Goal: Task Accomplishment & Management: Complete application form

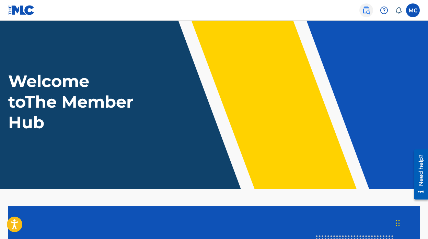
click at [368, 7] on img at bounding box center [366, 10] width 8 height 8
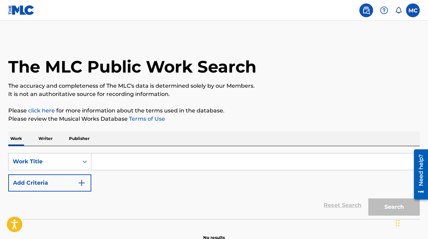
click at [54, 134] on div "Work Writer Publisher" at bounding box center [214, 138] width 412 height 14
click at [51, 137] on p "Writer" at bounding box center [45, 138] width 18 height 14
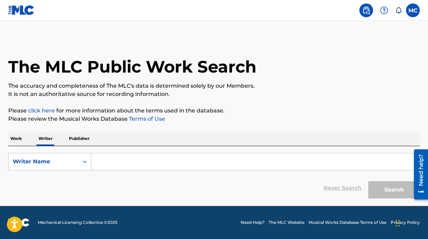
click at [136, 160] on input "Search Form" at bounding box center [255, 161] width 328 height 16
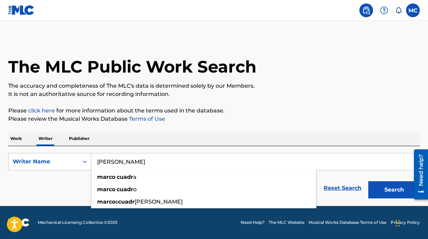
type input "[PERSON_NAME]"
click at [368, 181] on button "Search" at bounding box center [394, 189] width 52 height 17
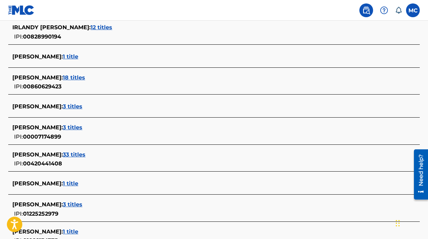
scroll to position [195, 0]
click at [75, 75] on span "18 titles" at bounding box center [74, 78] width 22 height 7
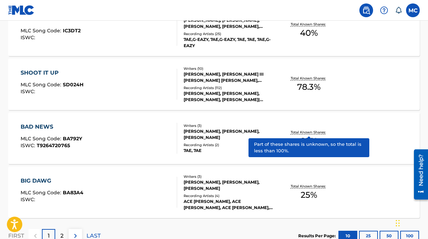
scroll to position [602, 0]
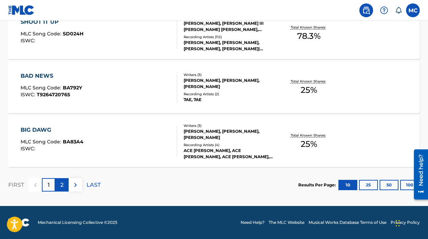
click at [63, 182] on p "2" at bounding box center [61, 185] width 3 height 8
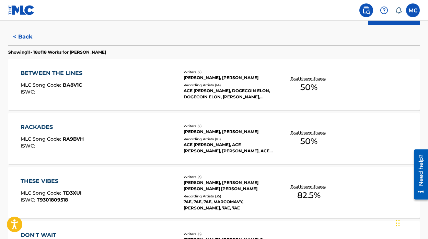
scroll to position [178, 0]
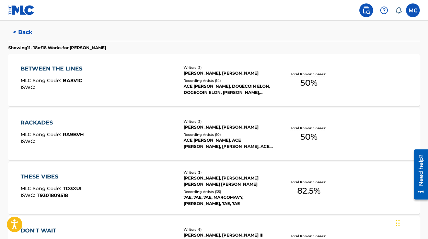
click at [137, 182] on div "THESE VIBES MLC Song Code : TD3XUI ISWC : T9301809518" at bounding box center [99, 187] width 157 height 31
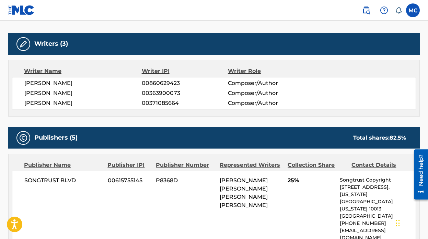
scroll to position [172, 0]
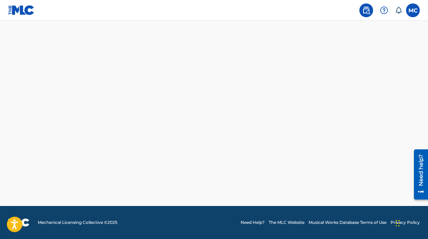
scroll to position [494, 0]
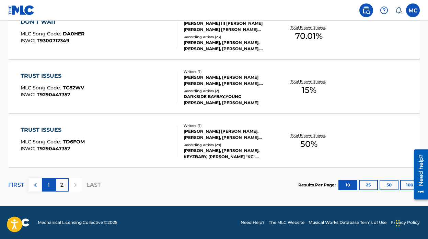
click at [48, 184] on p "1" at bounding box center [49, 185] width 2 height 8
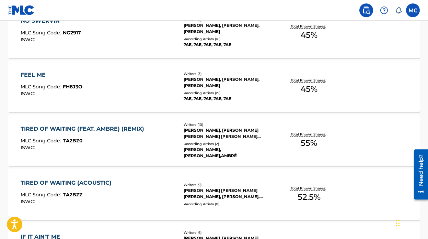
scroll to position [322, 0]
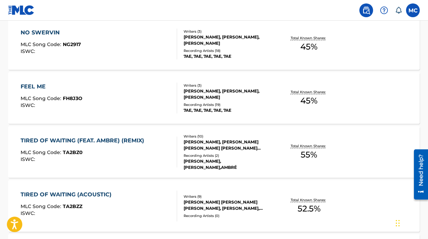
click at [111, 141] on div "TIRED OF WAITING (FEAT. AMBRE) (REMIX)" at bounding box center [84, 140] width 127 height 8
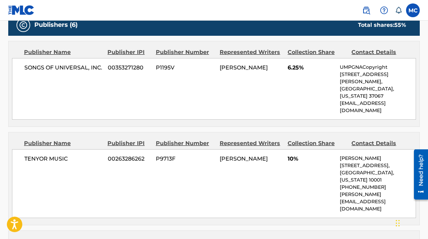
scroll to position [409, 0]
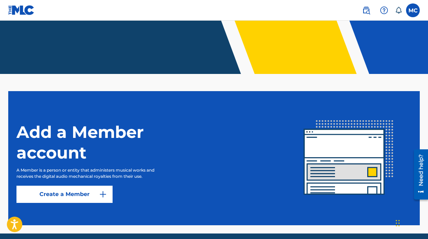
scroll to position [136, 0]
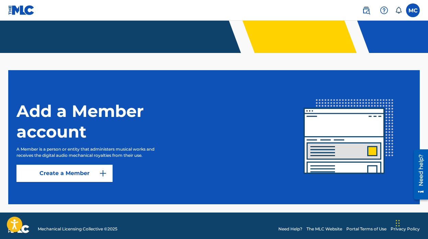
click at [373, 8] on span at bounding box center [381, 10] width 43 height 14
click at [362, 5] on link at bounding box center [367, 10] width 14 height 14
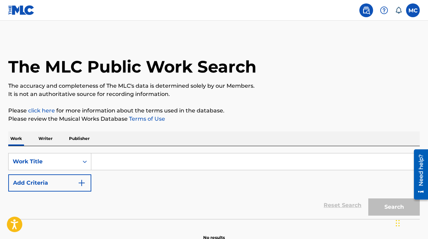
click at [44, 135] on p "Writer" at bounding box center [45, 138] width 18 height 14
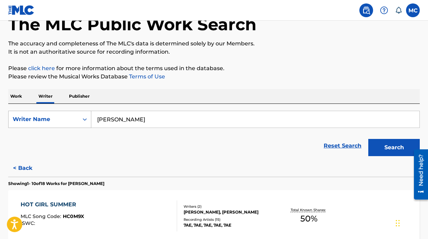
scroll to position [49, 0]
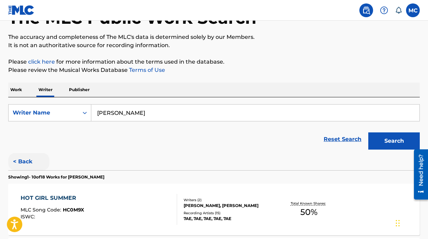
click at [11, 165] on button "< Back" at bounding box center [28, 161] width 41 height 17
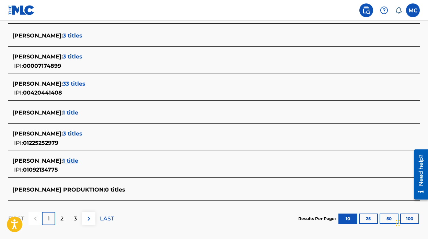
scroll to position [225, 0]
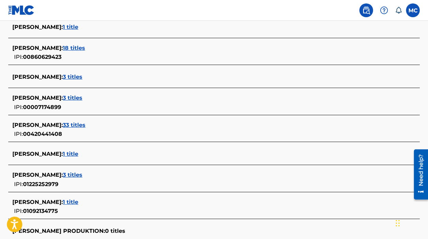
click at [74, 75] on span "3 titles" at bounding box center [73, 76] width 20 height 7
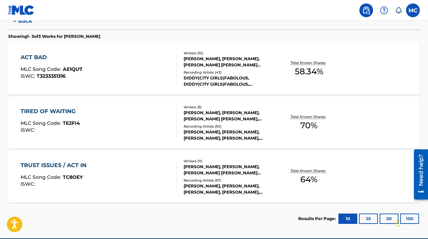
scroll to position [188, 0]
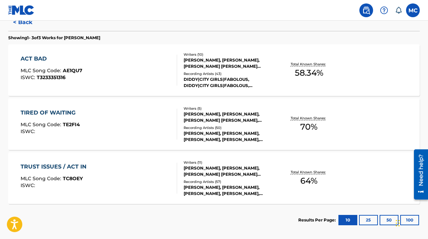
click at [103, 67] on div "ACT BAD MLC Song Code : AE1QU7 ISWC : T3233351316" at bounding box center [99, 70] width 157 height 31
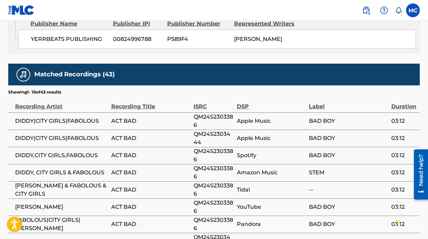
scroll to position [953, 0]
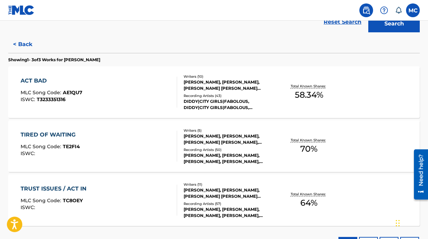
scroll to position [165, 0]
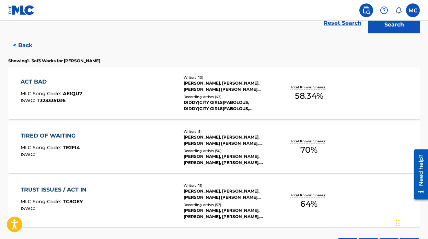
scroll to position [136, 0]
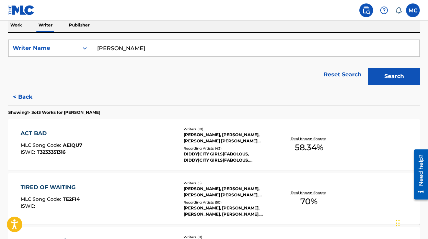
scroll to position [114, 0]
click at [25, 97] on button "< Back" at bounding box center [28, 96] width 41 height 17
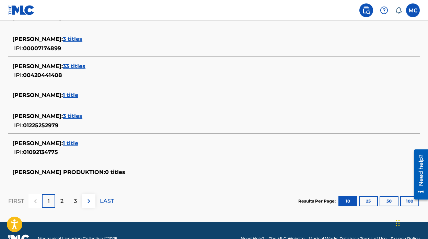
scroll to position [272, 0]
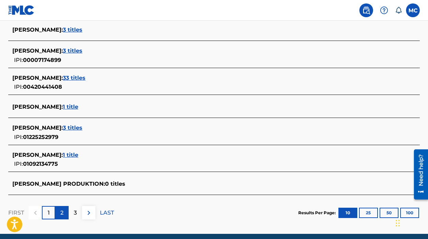
click at [62, 209] on p "2" at bounding box center [61, 212] width 3 height 8
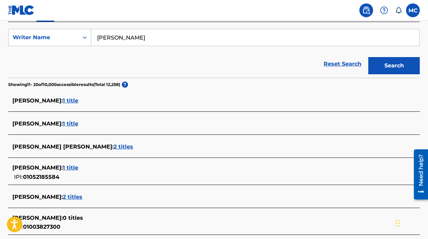
scroll to position [292, 0]
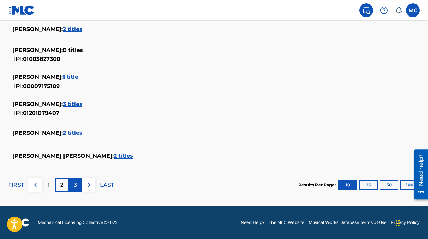
click at [73, 186] on div "3" at bounding box center [75, 184] width 13 height 13
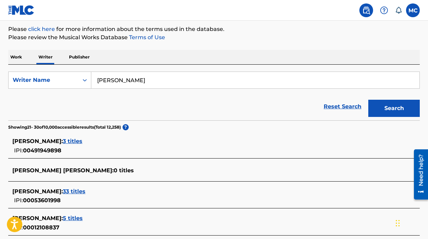
scroll to position [63, 0]
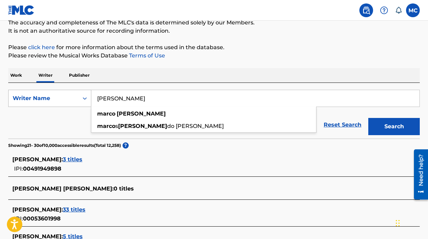
drag, startPoint x: 166, startPoint y: 98, endPoint x: 56, endPoint y: 90, distance: 109.9
click at [60, 92] on div "SearchWithCriteria575d9fb8-7486-4a6f-a884-99d3cfbed942 Writer Name [PERSON_NAME…" at bounding box center [214, 98] width 412 height 17
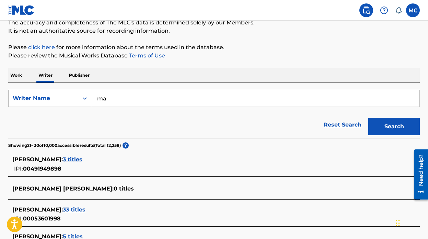
type input "m"
type input "7"
type input "[PERSON_NAME]"
click at [368, 118] on button "Search" at bounding box center [394, 126] width 52 height 17
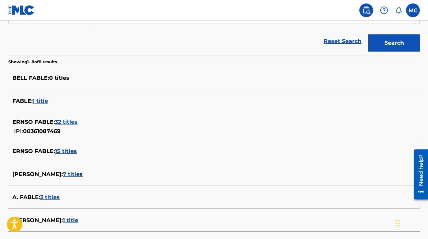
scroll to position [146, 0]
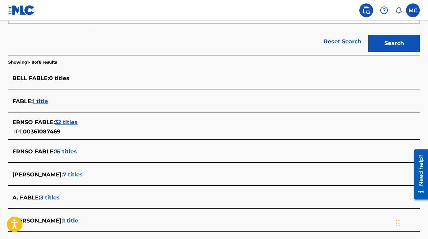
click at [70, 122] on span "32 titles" at bounding box center [66, 122] width 23 height 7
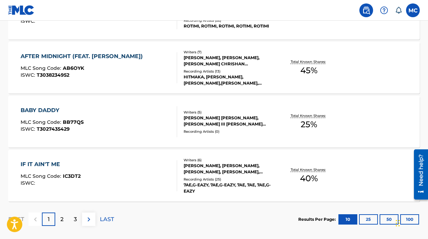
scroll to position [572, 0]
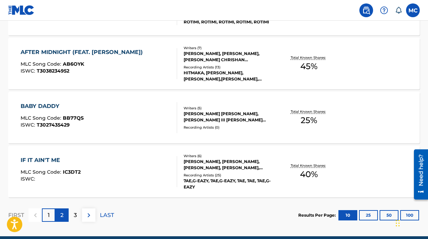
click at [62, 216] on p "2" at bounding box center [61, 215] width 3 height 8
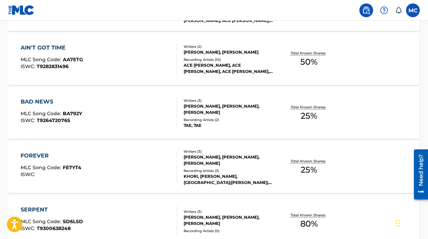
scroll to position [602, 0]
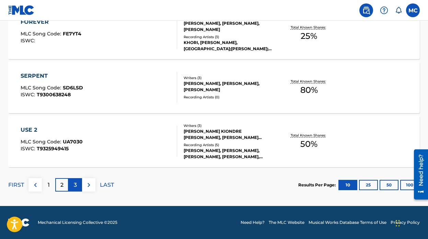
click at [73, 187] on div "3" at bounding box center [75, 184] width 13 height 13
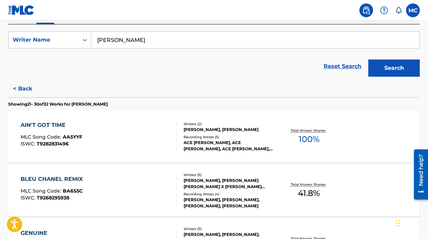
scroll to position [121, 0]
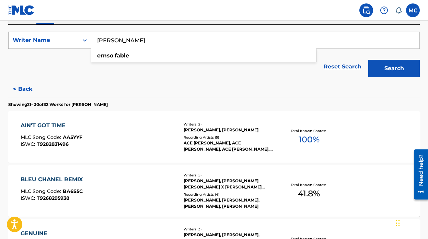
drag, startPoint x: 155, startPoint y: 44, endPoint x: 72, endPoint y: 36, distance: 83.5
click at [75, 36] on div "SearchWithCriteria575d9fb8-7486-4a6f-a884-99d3cfbed942 Writer Name [PERSON_NAME…" at bounding box center [214, 40] width 412 height 17
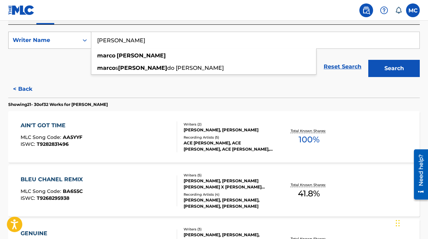
type input "[PERSON_NAME]"
click at [368, 60] on button "Search" at bounding box center [394, 68] width 52 height 17
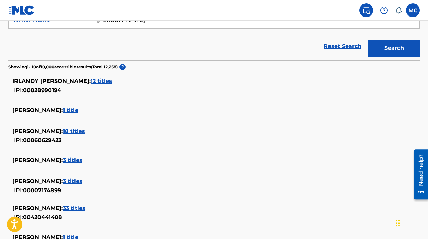
scroll to position [149, 0]
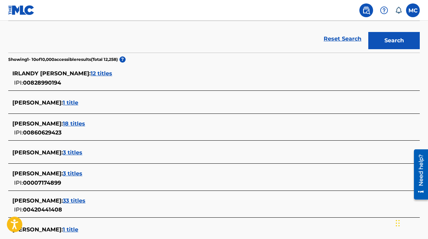
click at [77, 125] on span "18 titles" at bounding box center [74, 123] width 22 height 7
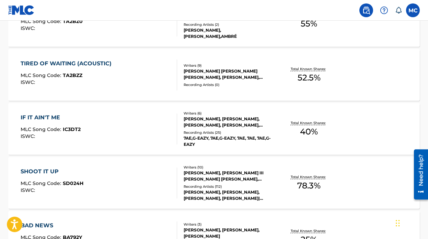
scroll to position [564, 0]
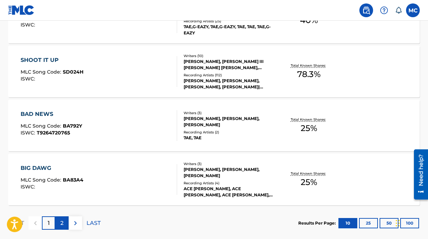
click at [60, 226] on p "2" at bounding box center [61, 223] width 3 height 8
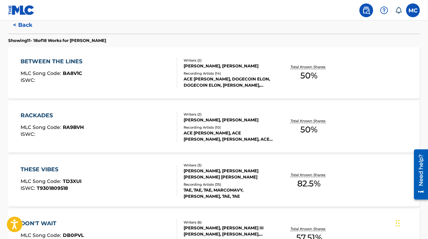
scroll to position [185, 0]
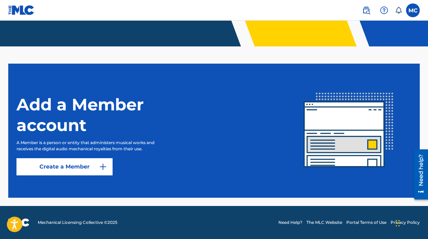
scroll to position [136, 0]
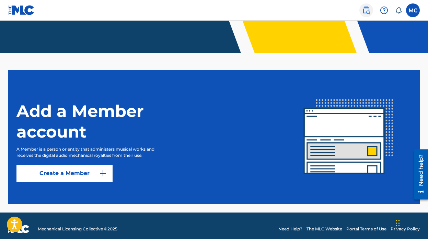
click at [367, 11] on img at bounding box center [366, 10] width 8 height 8
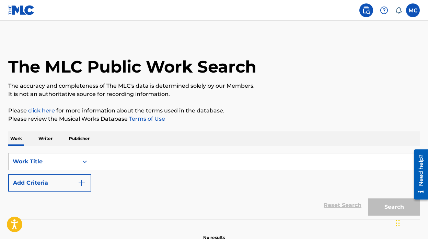
click at [118, 168] on input "Search Form" at bounding box center [255, 161] width 328 height 16
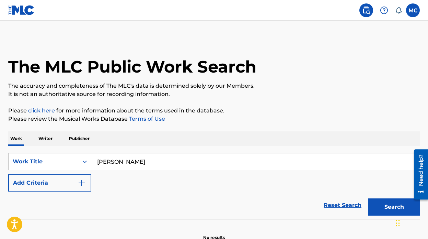
click at [368, 198] on button "Search" at bounding box center [394, 206] width 52 height 17
drag, startPoint x: 145, startPoint y: 169, endPoint x: 55, endPoint y: 147, distance: 92.8
click at [55, 147] on div "SearchWithCriteria1038976f-8952-4da3-9a91-4d24eb264110 Work Title [PERSON_NAME]…" at bounding box center [214, 182] width 412 height 73
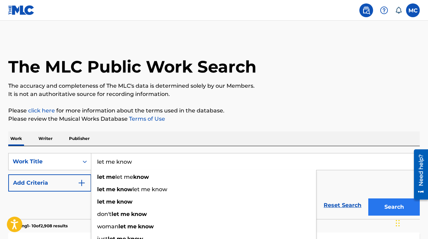
type input "let me know"
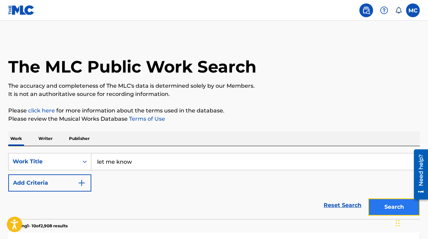
click at [389, 204] on button "Search" at bounding box center [394, 206] width 52 height 17
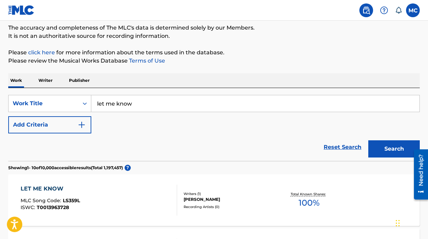
scroll to position [49, 0]
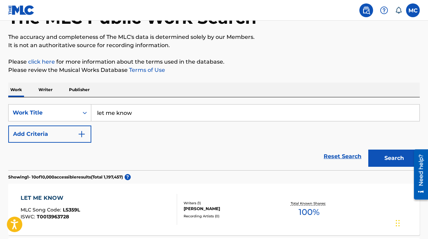
click at [43, 91] on p "Writer" at bounding box center [45, 89] width 18 height 14
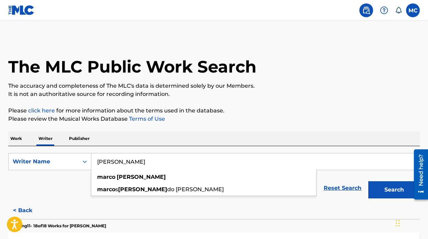
drag, startPoint x: 162, startPoint y: 162, endPoint x: 31, endPoint y: 137, distance: 133.6
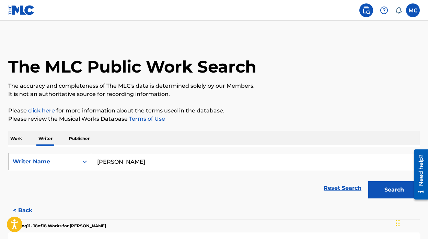
type input "[PERSON_NAME]"
click at [368, 181] on button "Search" at bounding box center [394, 189] width 52 height 17
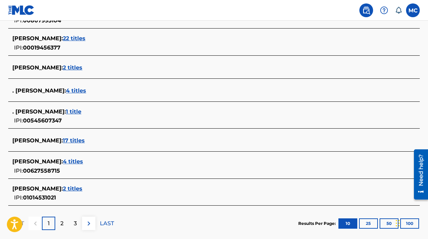
scroll to position [282, 0]
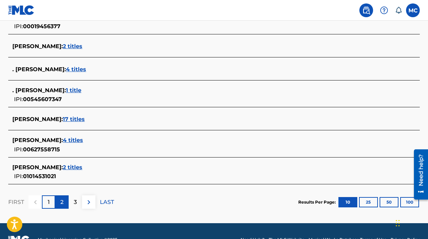
click at [66, 206] on div "2" at bounding box center [61, 201] width 13 height 13
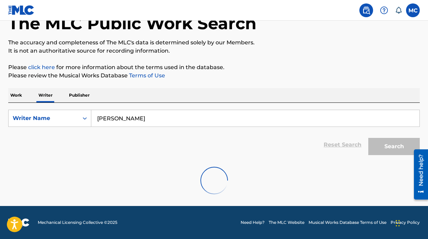
scroll to position [43, 0]
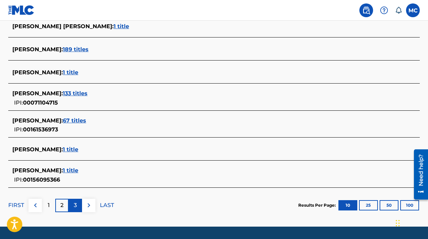
click at [77, 205] on div "3" at bounding box center [75, 204] width 13 height 13
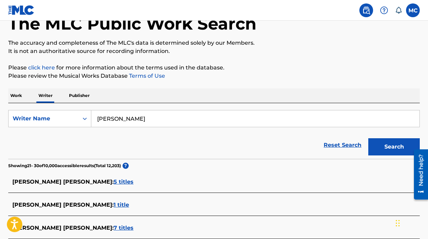
scroll to position [37, 0]
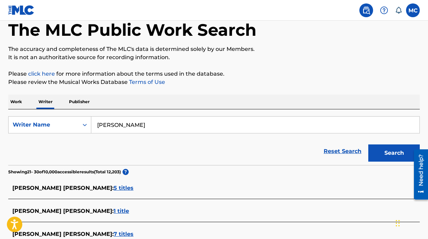
click at [17, 106] on p "Work" at bounding box center [16, 101] width 16 height 14
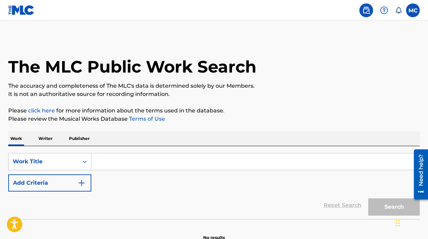
click at [133, 161] on input "Search Form" at bounding box center [255, 161] width 328 height 16
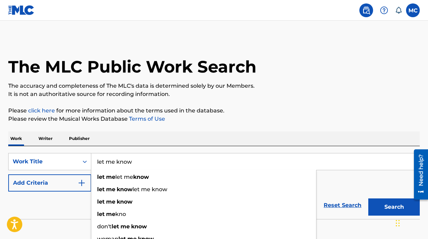
type input "let me know"
click at [368, 198] on button "Search" at bounding box center [394, 206] width 52 height 17
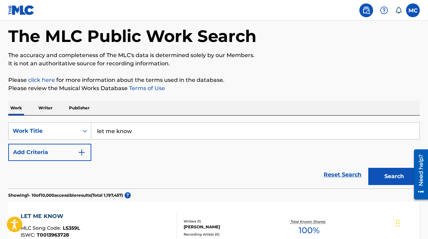
scroll to position [115, 0]
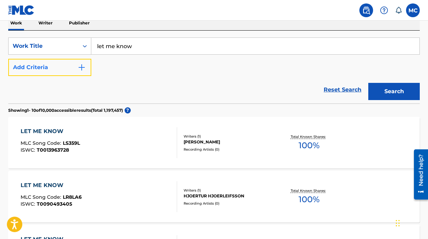
click at [72, 75] on button "Add Criteria" at bounding box center [49, 67] width 83 height 17
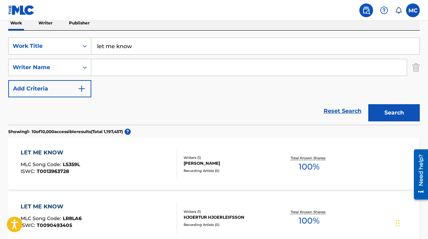
click at [102, 67] on input "Search Form" at bounding box center [249, 67] width 316 height 16
click at [368, 104] on button "Search" at bounding box center [394, 112] width 52 height 17
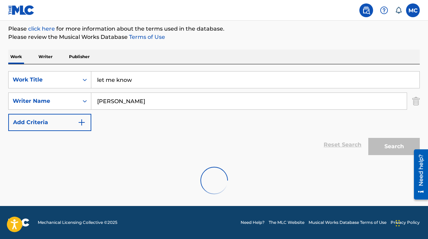
scroll to position [59, 0]
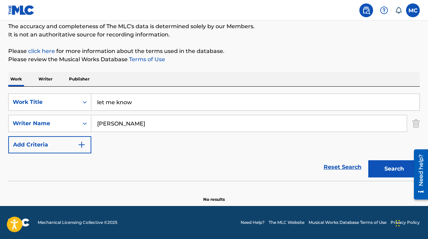
drag, startPoint x: 153, startPoint y: 117, endPoint x: 63, endPoint y: 114, distance: 90.4
click at [63, 114] on div "SearchWithCriteria1038976f-8952-4da3-9a91-4d24eb264110 Work Title let me know S…" at bounding box center [214, 123] width 412 height 60
click at [137, 121] on input "[PERSON_NAME]" at bounding box center [249, 123] width 316 height 16
drag, startPoint x: 137, startPoint y: 121, endPoint x: 116, endPoint y: 122, distance: 20.6
click at [116, 122] on input "[PERSON_NAME]" at bounding box center [249, 123] width 316 height 16
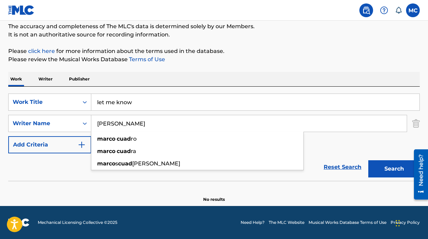
type input "[PERSON_NAME]"
click at [368, 160] on button "Search" at bounding box center [394, 168] width 52 height 17
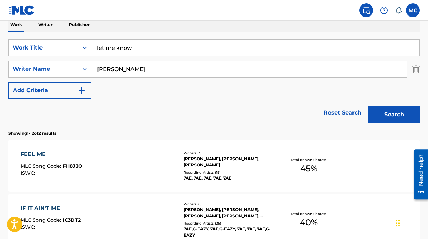
scroll to position [71, 0]
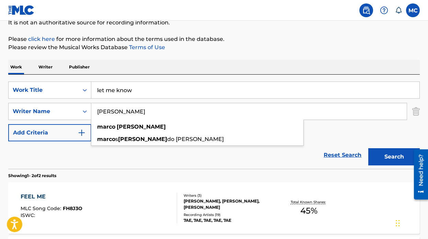
drag, startPoint x: 160, startPoint y: 107, endPoint x: 85, endPoint y: 101, distance: 75.8
click at [84, 101] on div "SearchWithCriteria1038976f-8952-4da3-9a91-4d24eb264110 Work Title let me know S…" at bounding box center [214, 111] width 412 height 60
drag, startPoint x: 158, startPoint y: 107, endPoint x: 145, endPoint y: 115, distance: 15.3
click at [145, 116] on input "[PERSON_NAME]" at bounding box center [249, 111] width 316 height 16
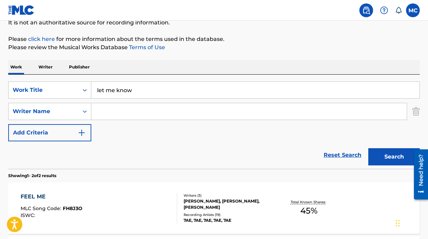
click at [175, 118] on input "Search Form" at bounding box center [249, 111] width 316 height 16
type input "ar"mon"
click at [368, 148] on button "Search" at bounding box center [394, 156] width 52 height 17
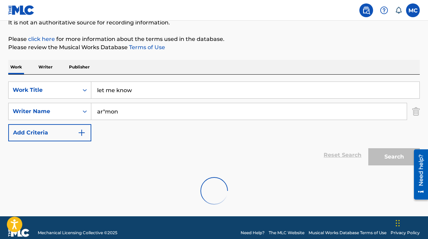
scroll to position [59, 0]
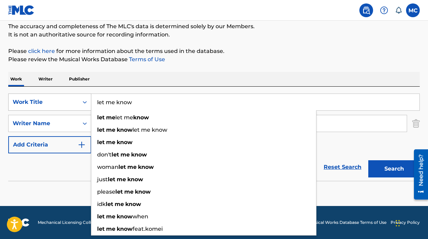
drag, startPoint x: 105, startPoint y: 100, endPoint x: 69, endPoint y: 99, distance: 36.4
click at [69, 99] on div "SearchWithCriteria1038976f-8952-4da3-9a91-4d24eb264110 Work Title let me know l…" at bounding box center [214, 101] width 412 height 17
click at [112, 99] on input "Let me know" at bounding box center [255, 102] width 328 height 16
click at [121, 103] on input "Let Me know" at bounding box center [255, 102] width 328 height 16
type input "Let Me Know"
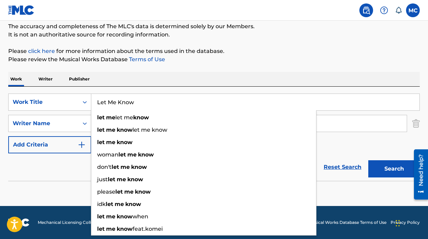
click at [368, 160] on button "Search" at bounding box center [394, 168] width 52 height 17
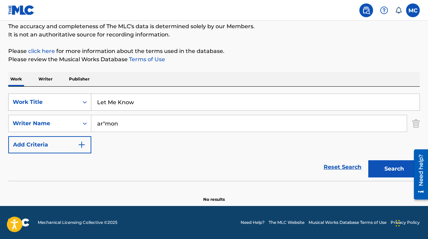
drag, startPoint x: 144, startPoint y: 103, endPoint x: 57, endPoint y: 104, distance: 87.6
click at [57, 104] on div "SearchWithCriteria1038976f-8952-4da3-9a91-4d24eb264110 Work Title Let Me Know" at bounding box center [214, 101] width 412 height 17
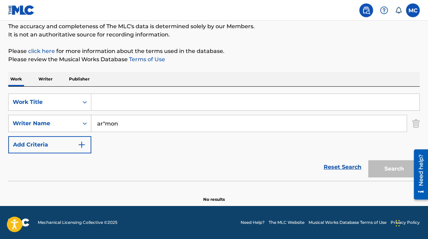
drag, startPoint x: 133, startPoint y: 122, endPoint x: 68, endPoint y: 122, distance: 64.9
click at [121, 122] on input "ar"mon" at bounding box center [249, 123] width 316 height 16
type input "a"
click at [79, 78] on p "Publisher" at bounding box center [79, 79] width 25 height 14
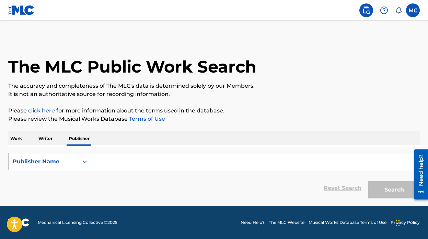
click at [116, 161] on input "Search Form" at bounding box center [255, 161] width 328 height 16
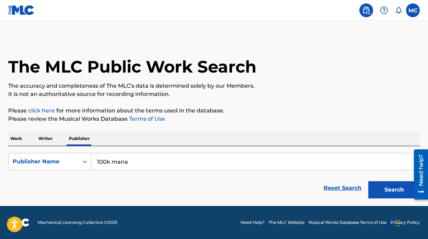
type input "100k mana"
drag, startPoint x: 145, startPoint y: 161, endPoint x: 63, endPoint y: 157, distance: 81.9
click at [64, 157] on div "SearchWithCriteriab4871cf1-1669-4baf-ab96-a8ac557fa471 Publisher Name 100k mana" at bounding box center [214, 161] width 412 height 17
click at [45, 138] on p "Writer" at bounding box center [45, 138] width 18 height 14
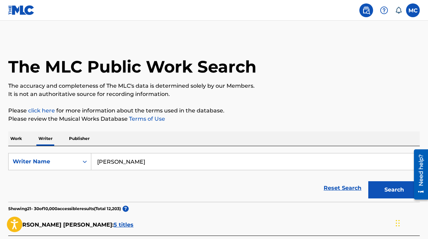
drag, startPoint x: 149, startPoint y: 166, endPoint x: 41, endPoint y: 149, distance: 109.8
click at [42, 149] on div "SearchWithCriteria575d9fb8-7486-4a6f-a884-99d3cfbed942 Writer Name [PERSON_NAME…" at bounding box center [214, 174] width 412 height 56
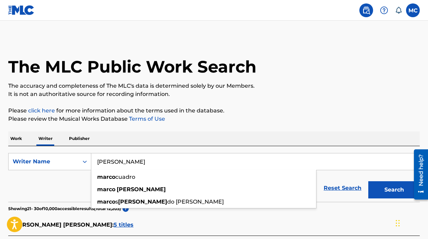
type input "[PERSON_NAME]"
click at [368, 181] on button "Search" at bounding box center [394, 189] width 52 height 17
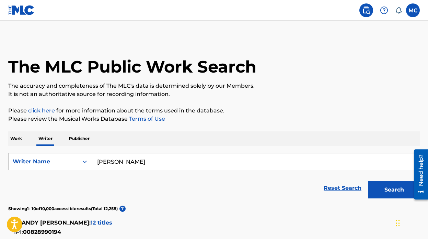
scroll to position [188, 0]
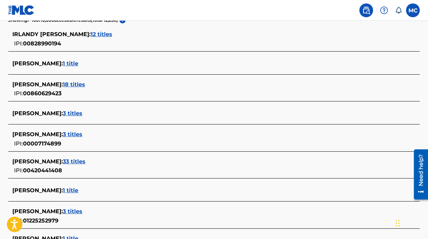
click at [78, 84] on span "18 titles" at bounding box center [74, 84] width 22 height 7
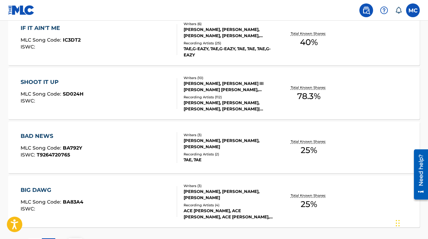
scroll to position [602, 0]
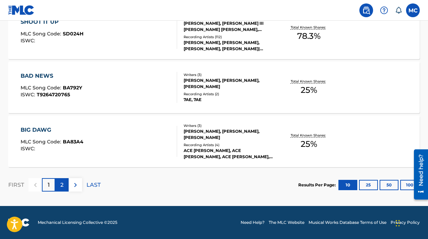
click at [62, 186] on p "2" at bounding box center [61, 185] width 3 height 8
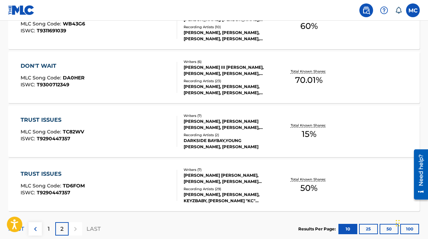
scroll to position [442, 0]
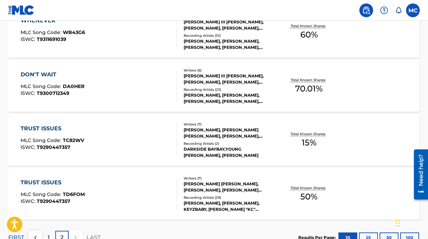
click at [153, 94] on div "DON'T WAIT MLC Song Code : DA0HER ISWC : T9300712349" at bounding box center [99, 85] width 157 height 31
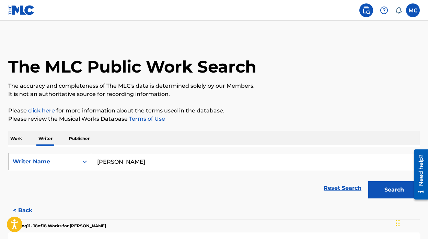
click at [13, 141] on p "Work" at bounding box center [16, 138] width 16 height 14
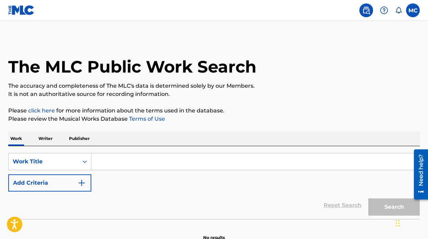
click at [47, 138] on p "Writer" at bounding box center [45, 138] width 18 height 14
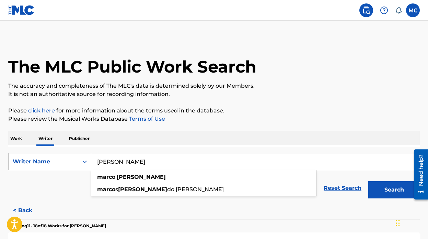
drag, startPoint x: 151, startPoint y: 164, endPoint x: 39, endPoint y: 147, distance: 114.0
click at [40, 150] on div "SearchWithCriteria575d9fb8-7486-4a6f-a884-99d3cfbed942 Writer Name [PERSON_NAME…" at bounding box center [214, 174] width 412 height 56
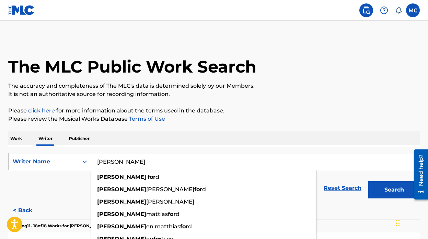
click at [368, 181] on button "Search" at bounding box center [394, 189] width 52 height 17
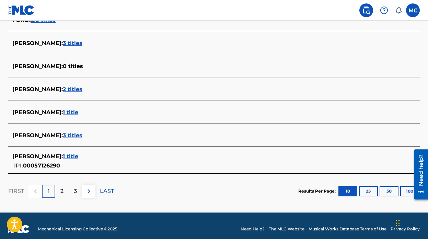
scroll to position [280, 0]
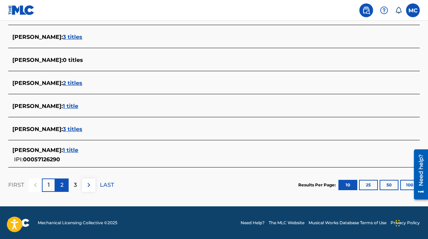
click at [63, 184] on p "2" at bounding box center [61, 185] width 3 height 8
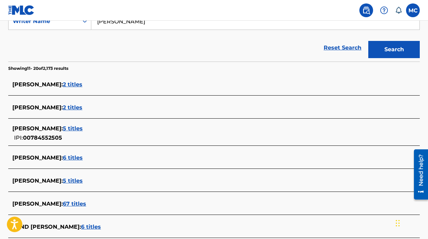
scroll to position [0, 0]
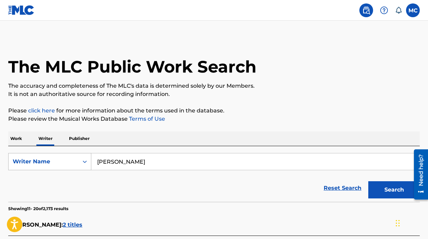
drag, startPoint x: 147, startPoint y: 161, endPoint x: 89, endPoint y: 154, distance: 58.4
click at [90, 155] on div "SearchWithCriteria575d9fb8-7486-4a6f-a884-99d3cfbed942 Writer Name [PERSON_NAME]" at bounding box center [214, 161] width 412 height 17
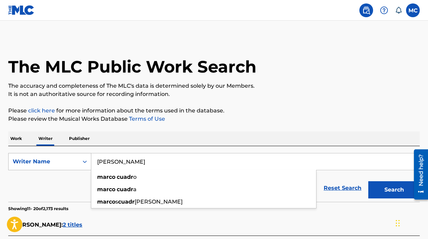
type input "[PERSON_NAME]"
click at [368, 181] on button "Search" at bounding box center [394, 189] width 52 height 17
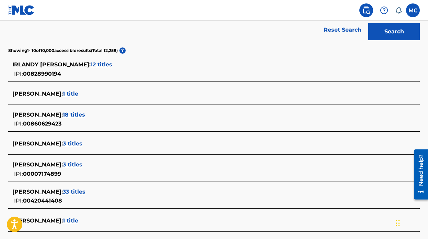
scroll to position [157, 0]
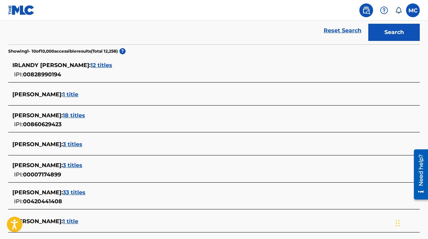
click at [77, 114] on span "18 titles" at bounding box center [74, 115] width 22 height 7
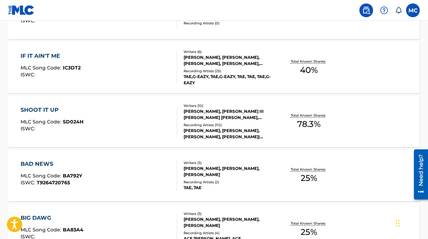
scroll to position [510, 0]
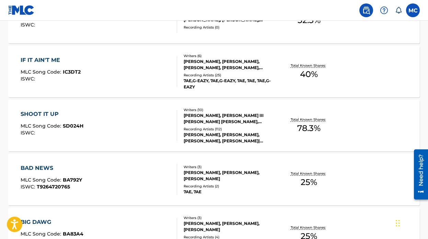
click at [140, 131] on div "SHOOT IT UP MLC Song Code : SD024H ISWC :" at bounding box center [99, 125] width 157 height 31
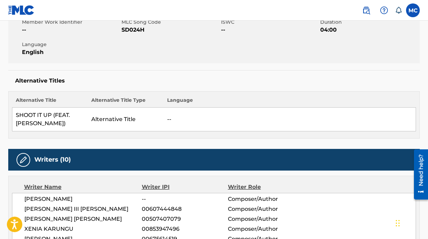
scroll to position [182, 0]
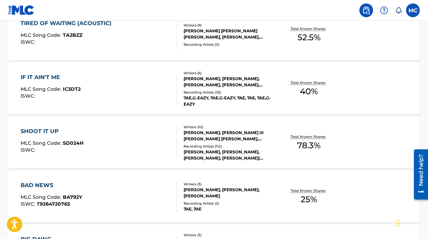
scroll to position [602, 0]
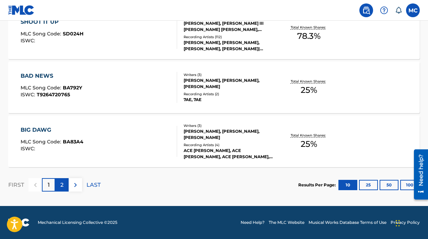
click at [63, 184] on p "2" at bounding box center [61, 185] width 3 height 8
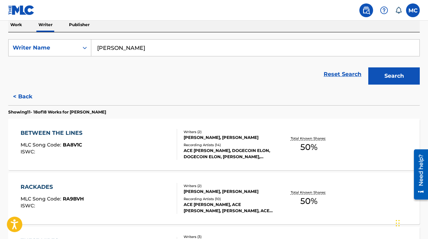
scroll to position [0, 0]
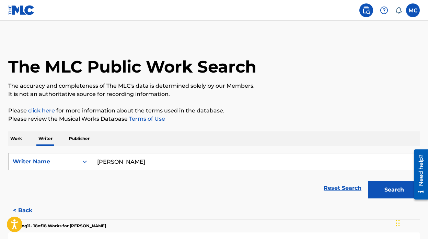
click at [18, 141] on p "Work" at bounding box center [16, 138] width 16 height 14
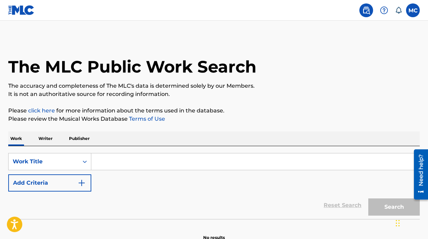
click at [48, 141] on p "Writer" at bounding box center [45, 138] width 18 height 14
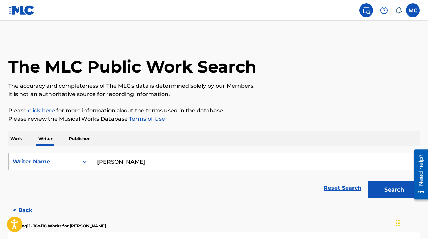
click at [154, 165] on input "[PERSON_NAME]" at bounding box center [255, 161] width 328 height 16
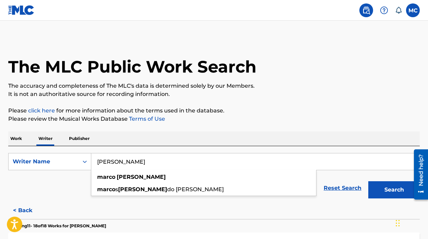
drag, startPoint x: 237, startPoint y: 160, endPoint x: -17, endPoint y: 162, distance: 253.8
click at [0, 162] on html "Accessibility Screen-Reader Guide, Feedback, and Issue Reporting | New window C…" at bounding box center [214, 119] width 428 height 239
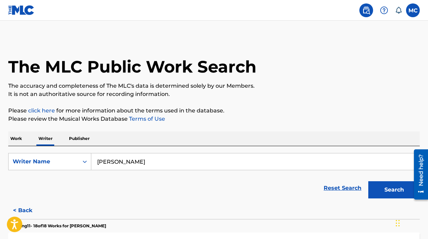
type input "[PERSON_NAME]"
click at [368, 181] on button "Search" at bounding box center [394, 189] width 52 height 17
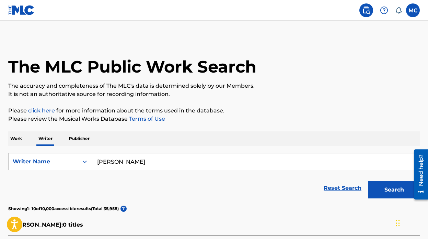
scroll to position [287, 0]
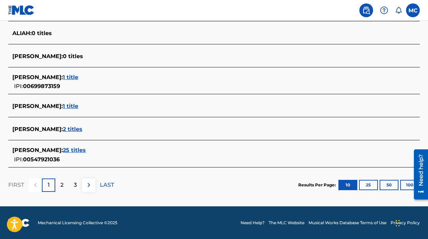
click at [69, 107] on span "1 title" at bounding box center [70, 106] width 15 height 7
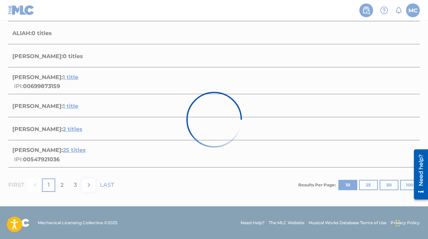
scroll to position [114, 0]
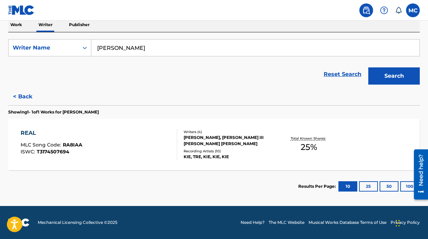
click at [135, 145] on div "REAL MLC Song Code : RA8IAA ISWC : T3174507694" at bounding box center [99, 144] width 157 height 31
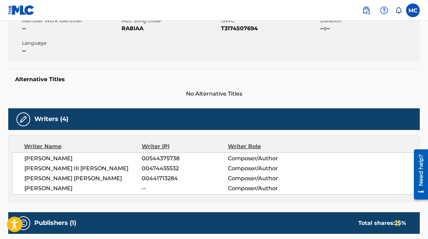
scroll to position [137, 0]
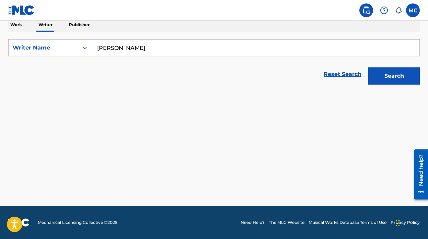
scroll to position [114, 0]
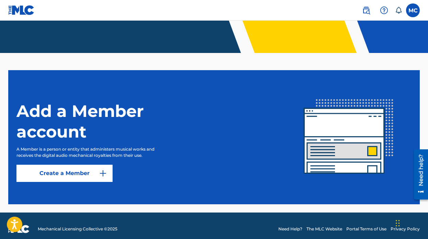
scroll to position [143, 0]
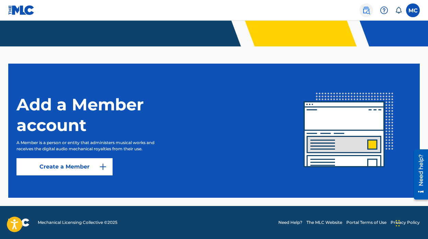
click at [368, 12] on img at bounding box center [366, 10] width 8 height 8
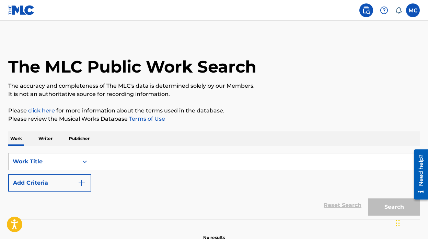
click at [40, 141] on p "Writer" at bounding box center [45, 138] width 18 height 14
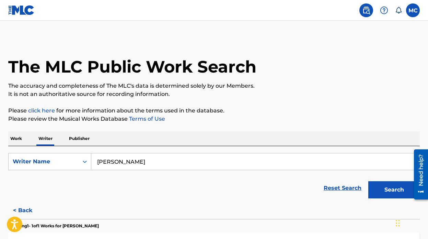
drag, startPoint x: 167, startPoint y: 165, endPoint x: 54, endPoint y: 141, distance: 115.5
click at [54, 141] on div "Work Writer Publisher SearchWithCriteria575d9fb8-7486-4a6f-a884-99d3cfbed942 Wr…" at bounding box center [214, 223] width 412 height 185
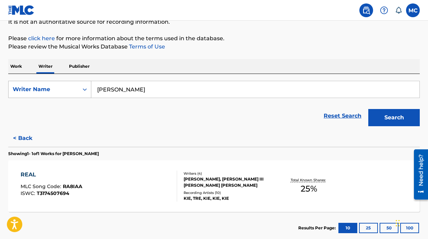
scroll to position [114, 0]
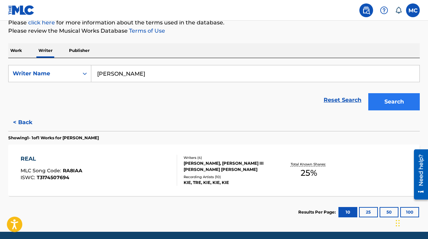
type input "[PERSON_NAME]"
click at [388, 106] on button "Search" at bounding box center [394, 101] width 52 height 17
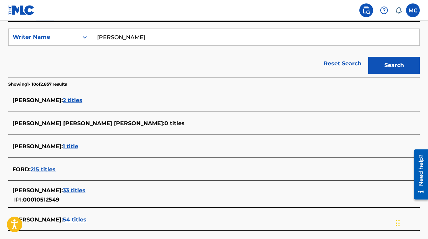
scroll to position [133, 0]
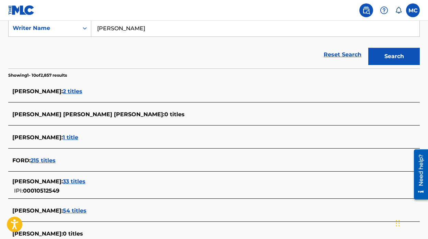
click at [67, 179] on span "33 titles" at bounding box center [74, 181] width 23 height 7
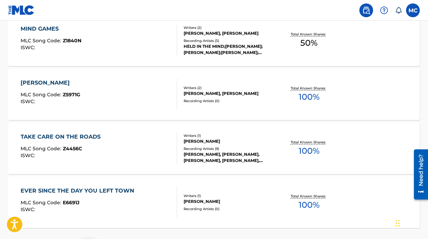
scroll to position [602, 0]
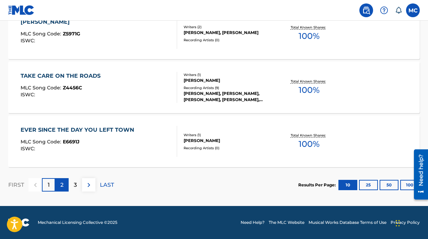
click at [64, 182] on div "2" at bounding box center [61, 184] width 13 height 13
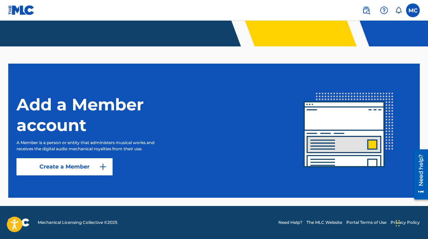
scroll to position [143, 0]
click at [367, 9] on img at bounding box center [366, 10] width 8 height 8
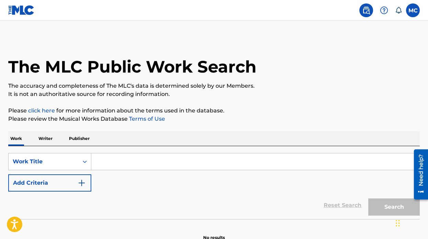
click at [41, 143] on p "Writer" at bounding box center [45, 138] width 18 height 14
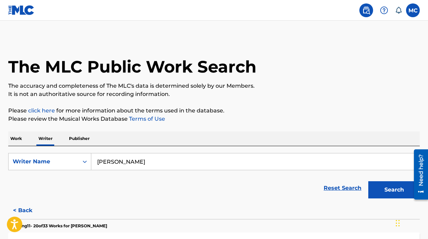
click at [152, 162] on input "[PERSON_NAME]" at bounding box center [255, 161] width 328 height 16
click at [116, 162] on input "[PERSON_NAME]" at bounding box center [255, 161] width 328 height 16
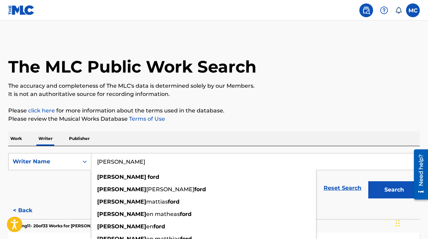
click at [368, 181] on button "Search" at bounding box center [394, 189] width 52 height 17
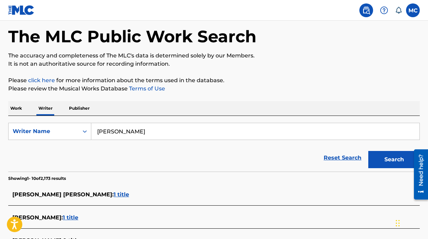
scroll to position [1, 0]
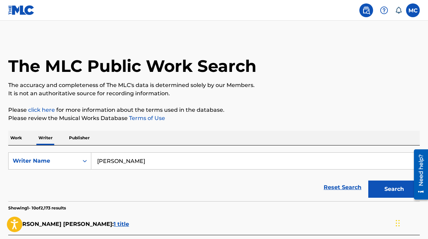
drag, startPoint x: 139, startPoint y: 161, endPoint x: 43, endPoint y: 148, distance: 96.7
click at [45, 149] on div "SearchWithCriteria575d9fb8-7486-4a6f-a884-99d3cfbed942 Writer Name [PERSON_NAME…" at bounding box center [214, 173] width 412 height 56
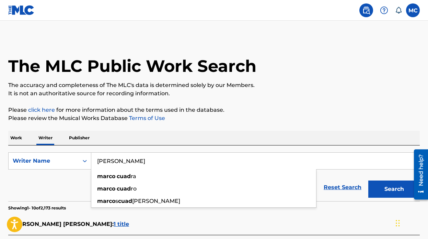
type input "[PERSON_NAME]"
click at [368, 180] on button "Search" at bounding box center [394, 188] width 52 height 17
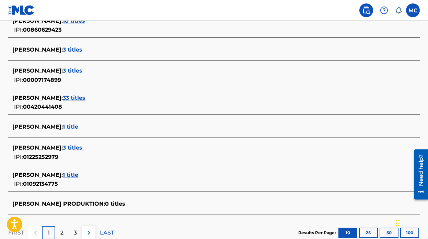
scroll to position [245, 0]
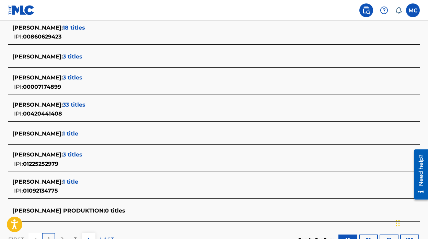
click at [75, 60] on span "3 titles" at bounding box center [73, 56] width 20 height 7
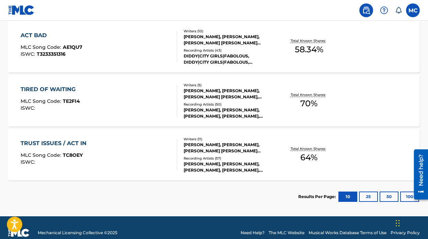
scroll to position [209, 0]
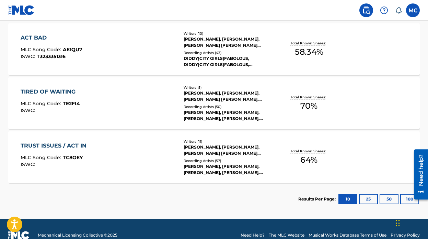
click at [137, 143] on div "TRUST ISSUES / ACT IN MLC Song Code : TC8OEY ISWC :" at bounding box center [99, 156] width 157 height 31
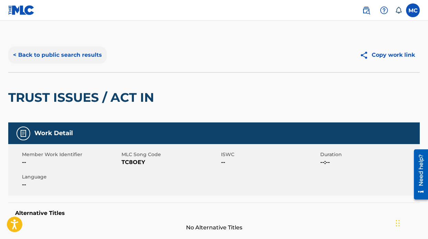
click at [48, 54] on button "< Back to public search results" at bounding box center [57, 54] width 99 height 17
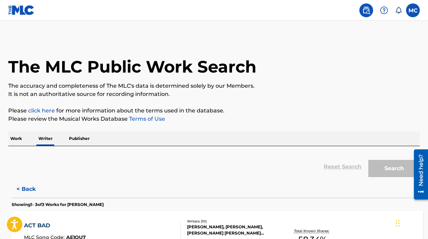
scroll to position [20, 0]
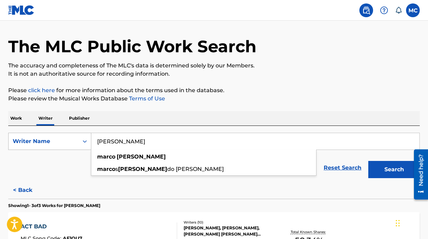
drag, startPoint x: 163, startPoint y: 137, endPoint x: 88, endPoint y: 133, distance: 75.7
click at [88, 133] on div "SearchWithCriteria575d9fb8-7486-4a6f-a884-99d3cfbed942 Writer Name [PERSON_NAME…" at bounding box center [214, 141] width 412 height 17
drag, startPoint x: 146, startPoint y: 147, endPoint x: 73, endPoint y: 139, distance: 72.9
click at [73, 139] on div "SearchWithCriteria575d9fb8-7486-4a6f-a884-99d3cfbed942 Writer Name [PERSON_NAME…" at bounding box center [214, 141] width 412 height 17
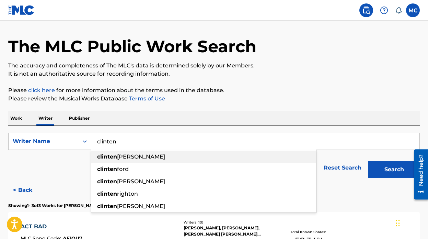
click at [112, 152] on div "[PERSON_NAME]" at bounding box center [203, 156] width 225 height 12
type input "[PERSON_NAME]"
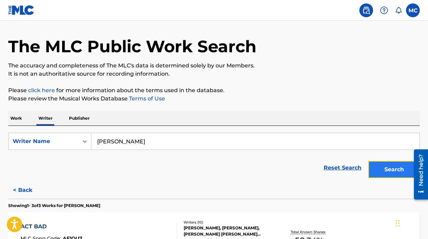
click at [386, 171] on button "Search" at bounding box center [394, 169] width 52 height 17
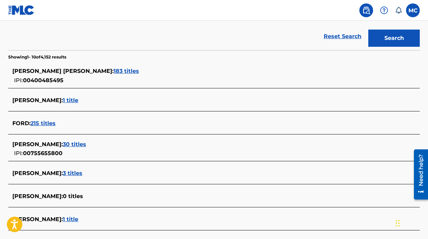
scroll to position [194, 0]
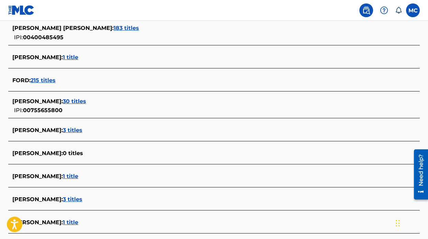
click at [86, 103] on span "30 titles" at bounding box center [74, 101] width 23 height 7
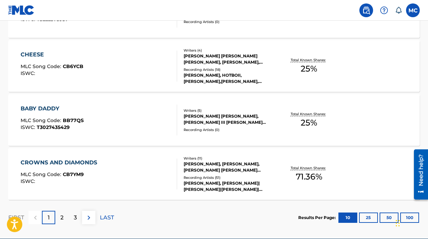
scroll to position [570, 0]
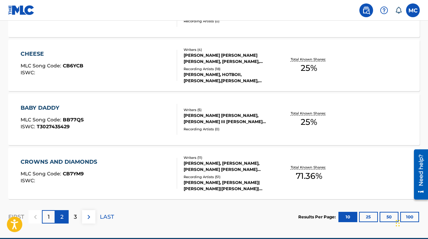
click at [62, 219] on p "2" at bounding box center [61, 217] width 3 height 8
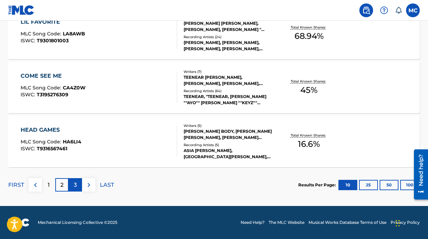
click at [72, 189] on div "3" at bounding box center [75, 184] width 13 height 13
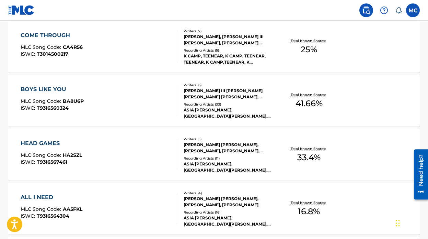
scroll to position [138, 0]
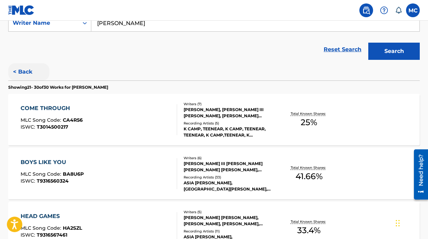
click at [25, 70] on button "< Back" at bounding box center [28, 71] width 41 height 17
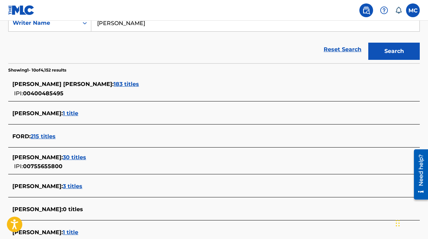
scroll to position [0, 0]
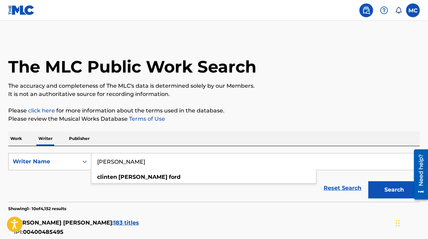
drag, startPoint x: 194, startPoint y: 160, endPoint x: 87, endPoint y: 154, distance: 107.6
click at [90, 154] on div "SearchWithCriteria575d9fb8-7486-4a6f-a884-99d3cfbed942 Writer Name [PERSON_NAME…" at bounding box center [214, 161] width 412 height 17
type input "a"
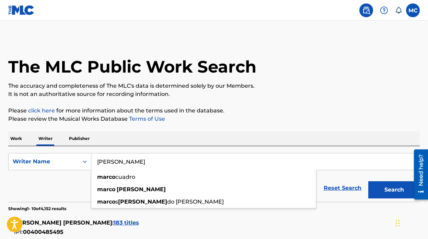
type input "[PERSON_NAME]"
click at [368, 181] on button "Search" at bounding box center [394, 189] width 52 height 17
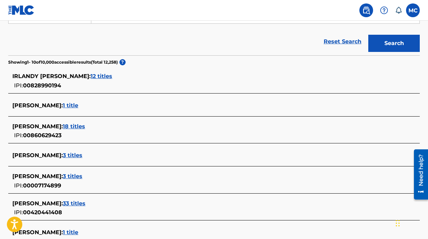
scroll to position [154, 0]
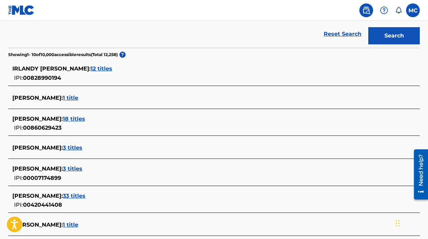
click at [77, 117] on span "18 titles" at bounding box center [74, 118] width 22 height 7
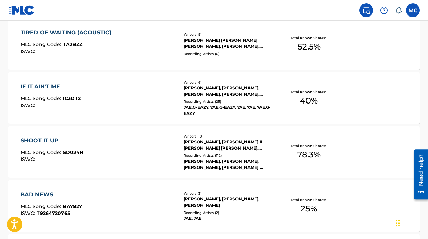
scroll to position [484, 0]
click at [121, 156] on div "SHOOT IT UP MLC Song Code : SD024H ISWC :" at bounding box center [99, 151] width 157 height 31
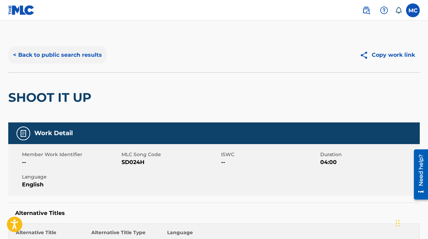
click at [34, 58] on button "< Back to public search results" at bounding box center [57, 54] width 99 height 17
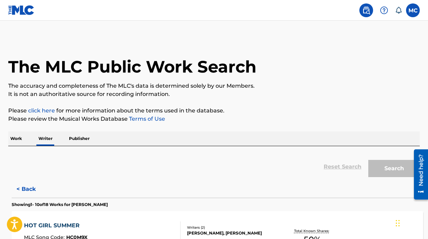
scroll to position [20, 0]
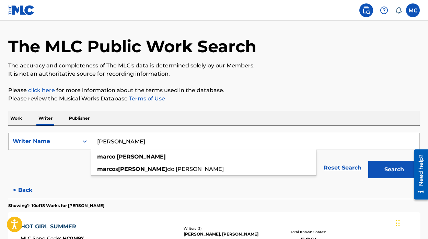
drag, startPoint x: 171, startPoint y: 145, endPoint x: 28, endPoint y: 135, distance: 143.2
click at [29, 135] on div "SearchWithCriteria575d9fb8-7486-4a6f-a884-99d3cfbed942 Writer Name [PERSON_NAME…" at bounding box center [214, 141] width 412 height 17
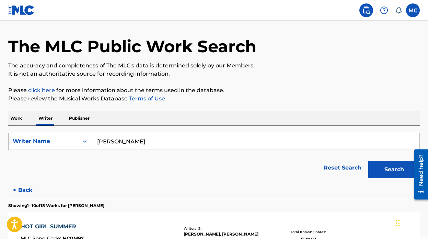
type input "[PERSON_NAME]"
click at [368, 161] on button "Search" at bounding box center [394, 169] width 52 height 17
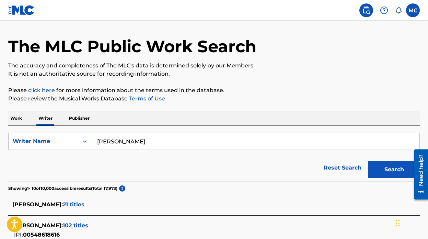
scroll to position [121, 0]
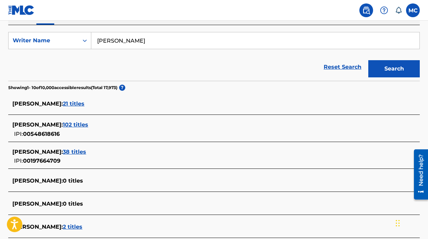
click at [88, 122] on span "102 titles" at bounding box center [75, 124] width 25 height 7
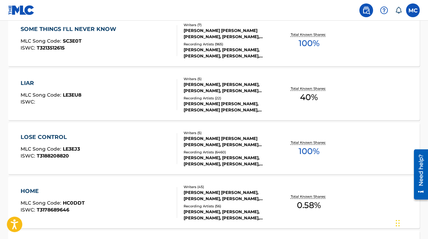
scroll to position [602, 0]
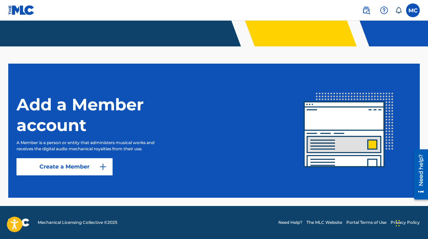
scroll to position [143, 0]
click at [365, 9] on img at bounding box center [366, 10] width 8 height 8
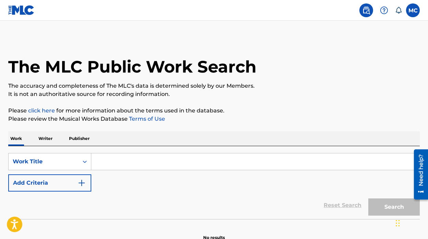
click at [48, 143] on p "Writer" at bounding box center [45, 138] width 18 height 14
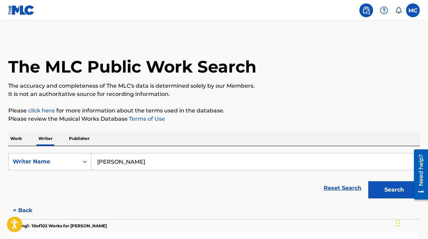
click at [217, 159] on input "[PERSON_NAME]" at bounding box center [255, 161] width 328 height 16
click at [368, 181] on button "Search" at bounding box center [394, 189] width 52 height 17
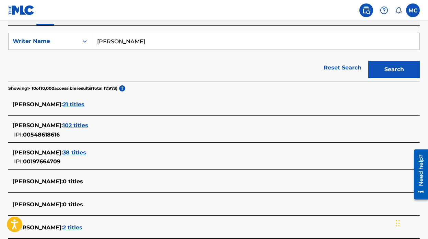
scroll to position [120, 0]
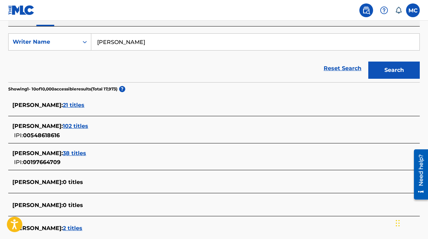
click at [76, 104] on span "21 titles" at bounding box center [74, 105] width 22 height 7
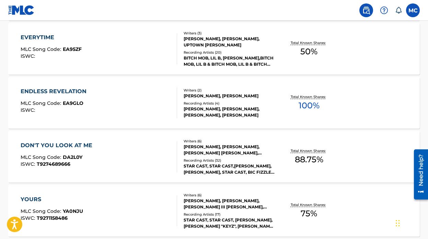
scroll to position [580, 0]
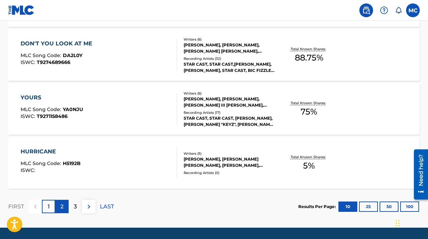
click at [65, 211] on div "2" at bounding box center [61, 206] width 13 height 13
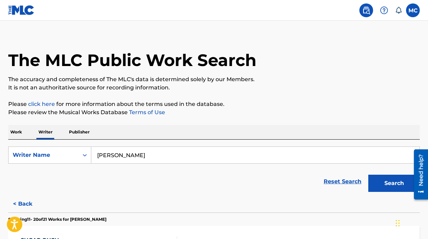
scroll to position [0, 0]
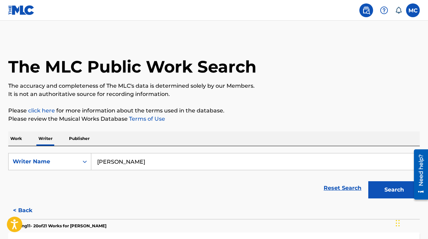
drag, startPoint x: 190, startPoint y: 161, endPoint x: 77, endPoint y: 143, distance: 114.4
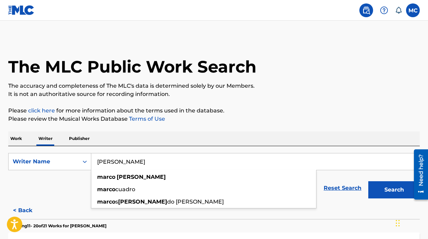
type input "[PERSON_NAME]"
click at [368, 181] on button "Search" at bounding box center [394, 189] width 52 height 17
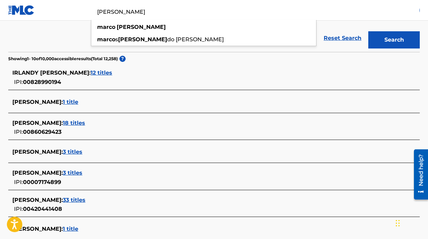
scroll to position [169, 0]
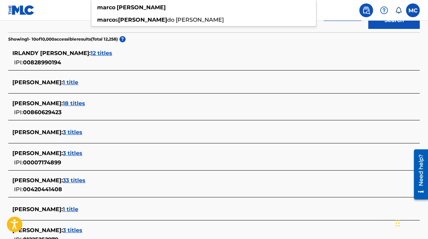
click at [78, 103] on span "18 titles" at bounding box center [74, 103] width 22 height 7
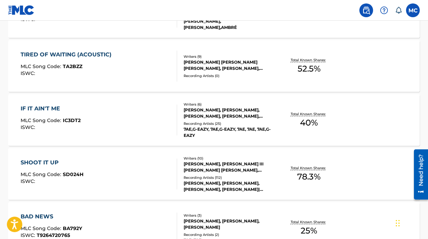
scroll to position [524, 0]
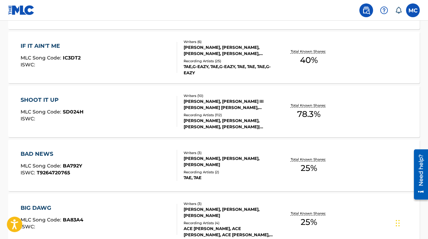
click at [139, 127] on div "SHOOT IT UP MLC Song Code : SD024H ISWC : Writers ( 10 ) [PERSON_NAME], [PERSON…" at bounding box center [214, 112] width 412 height 52
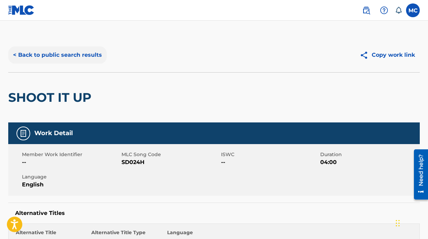
click at [74, 56] on button "< Back to public search results" at bounding box center [57, 54] width 99 height 17
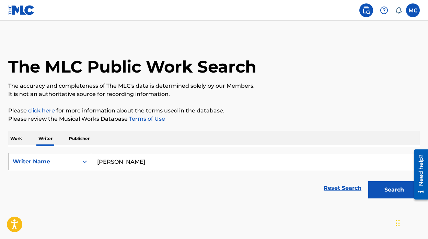
scroll to position [20, 0]
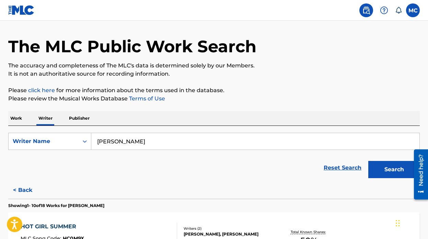
drag, startPoint x: 154, startPoint y: 142, endPoint x: 61, endPoint y: 129, distance: 93.6
click at [63, 131] on div "SearchWithCriteria575d9fb8-7486-4a6f-a884-99d3cfbed942 Writer Name [PERSON_NAME…" at bounding box center [214, 154] width 412 height 56
type input "[PERSON_NAME]"
click at [368, 161] on button "Search" at bounding box center [394, 169] width 52 height 17
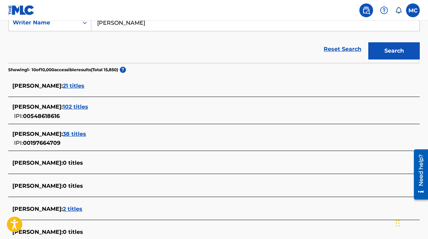
scroll to position [193, 0]
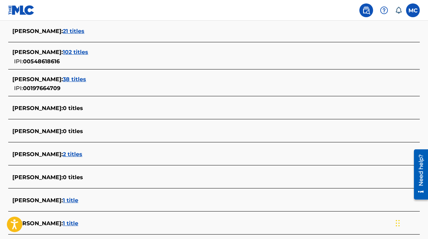
click at [88, 55] on span "102 titles" at bounding box center [75, 52] width 25 height 7
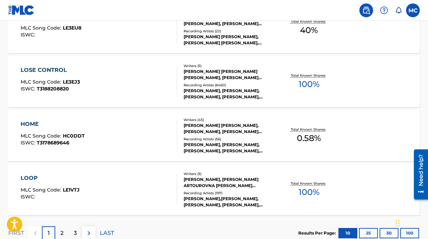
scroll to position [602, 0]
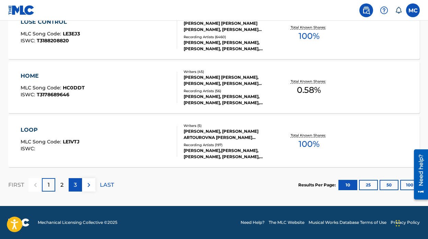
click at [74, 191] on div "3" at bounding box center [75, 184] width 13 height 13
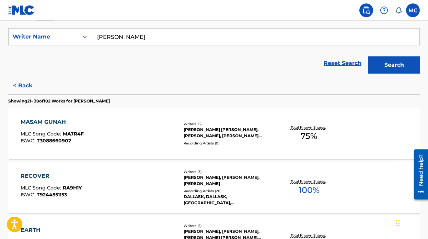
scroll to position [0, 0]
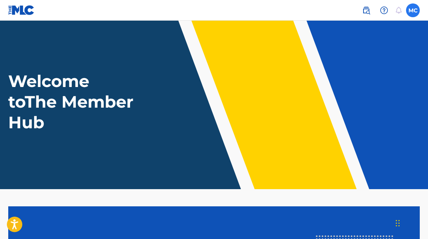
click at [415, 13] on label at bounding box center [413, 10] width 14 height 14
click at [413, 10] on input "MC MARCO CUADRA marcomavymusic@gmail.com Notification Preferences Profile Log o…" at bounding box center [413, 10] width 0 height 0
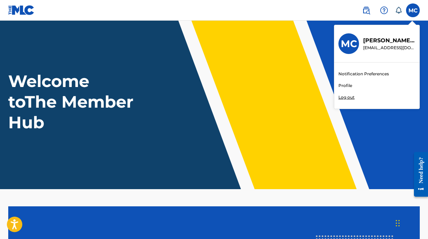
click at [350, 88] on link "Profile" at bounding box center [346, 85] width 14 height 6
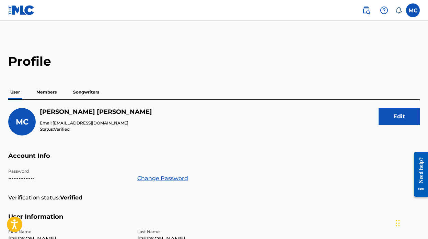
click at [73, 94] on p "Songwriters" at bounding box center [86, 92] width 30 height 14
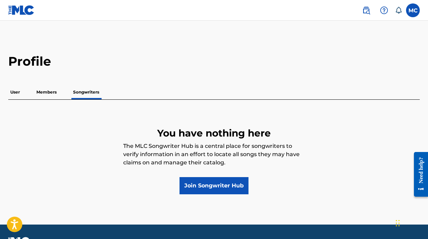
click at [57, 93] on p "Members" at bounding box center [46, 92] width 24 height 14
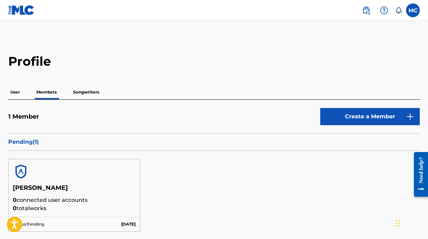
click at [31, 141] on p "Pending ( 1 )" at bounding box center [214, 142] width 412 height 8
click at [88, 92] on p "Songwriters" at bounding box center [86, 92] width 30 height 14
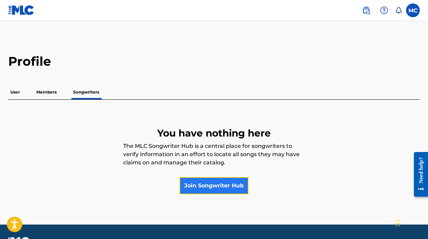
click at [213, 189] on link "Join Songwriter Hub" at bounding box center [214, 185] width 69 height 17
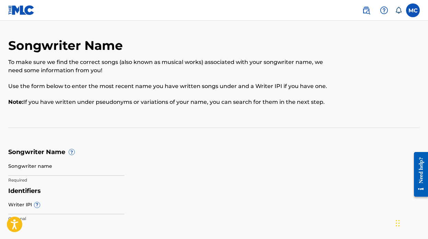
scroll to position [71, 0]
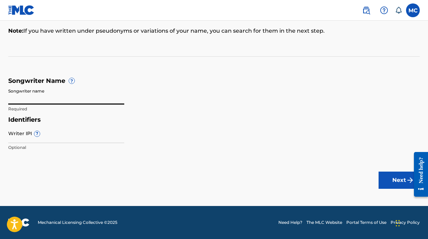
click at [79, 101] on input "Songwriter name" at bounding box center [66, 95] width 116 height 20
type input "[PERSON_NAME]"
click at [64, 139] on input "Writer IPI ?" at bounding box center [66, 133] width 116 height 20
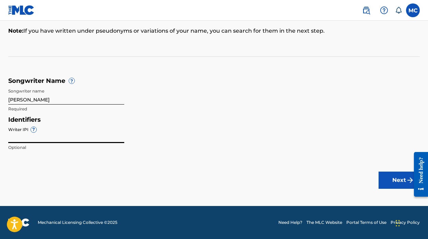
type input "00860629423"
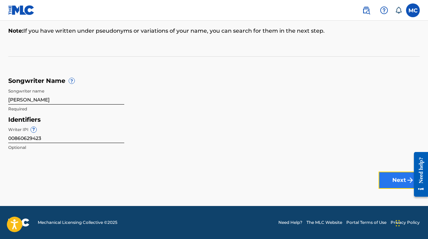
click at [396, 176] on button "Next" at bounding box center [399, 179] width 41 height 17
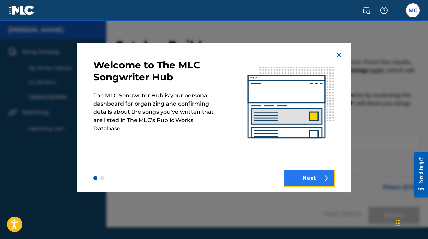
click at [304, 184] on button "Next" at bounding box center [310, 177] width 52 height 17
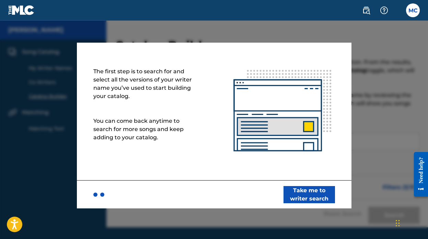
click at [366, 157] on div at bounding box center [214, 140] width 428 height 239
click at [306, 195] on button "Take me to writer search" at bounding box center [310, 194] width 52 height 17
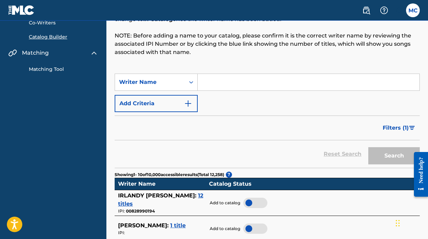
scroll to position [60, 0]
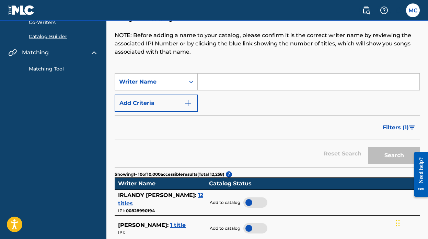
click at [255, 82] on input "Search Form" at bounding box center [309, 81] width 222 height 16
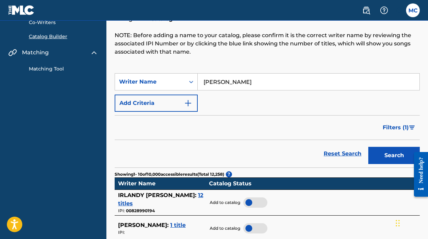
type input "[PERSON_NAME]"
click at [368, 147] on button "Search" at bounding box center [394, 155] width 52 height 17
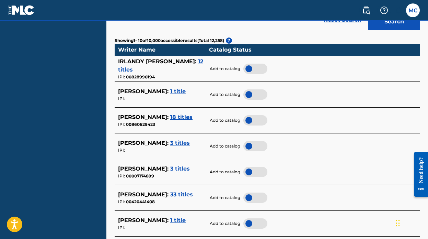
scroll to position [224, 0]
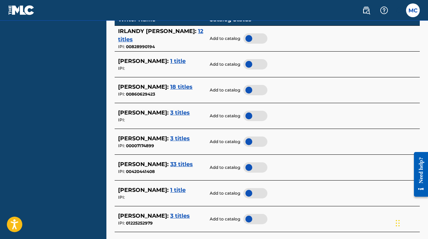
click at [248, 115] on div at bounding box center [255, 116] width 24 height 10
click at [252, 88] on div at bounding box center [255, 90] width 24 height 10
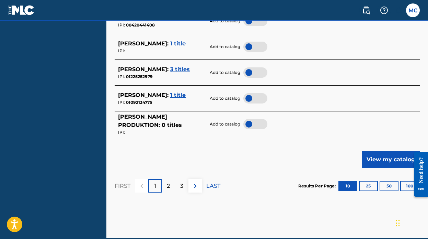
scroll to position [369, 0]
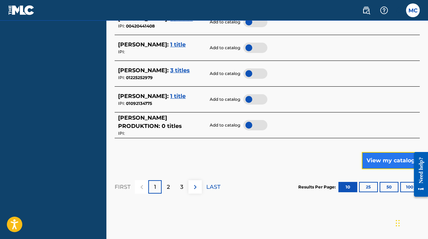
click at [378, 159] on button "View my catalog" at bounding box center [391, 160] width 58 height 17
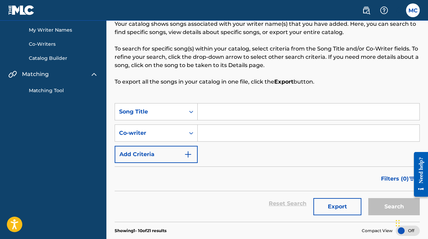
scroll to position [13, 0]
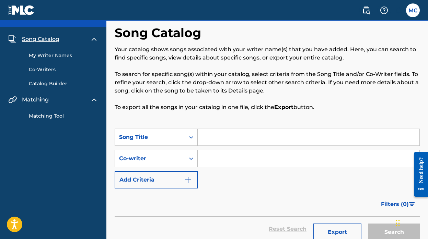
click at [49, 57] on link "My Writer Names" at bounding box center [63, 55] width 69 height 7
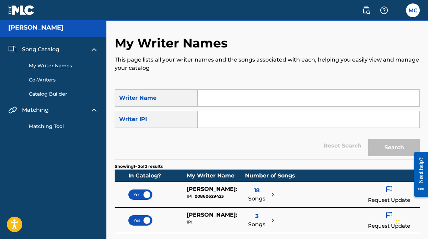
scroll to position [3, 0]
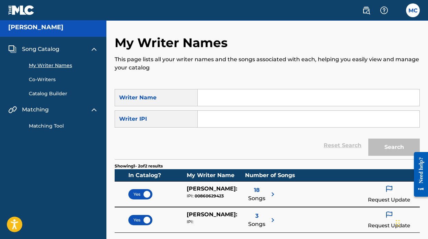
click at [43, 81] on link "Co-Writers" at bounding box center [63, 79] width 69 height 7
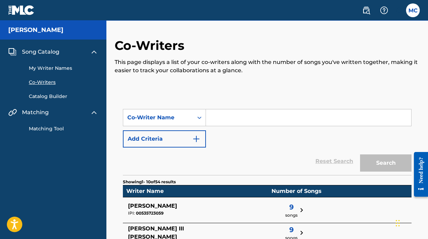
click at [48, 95] on link "Catalog Builder" at bounding box center [63, 96] width 69 height 7
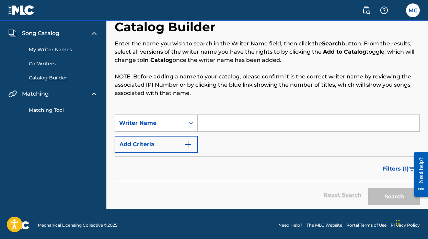
scroll to position [21, 0]
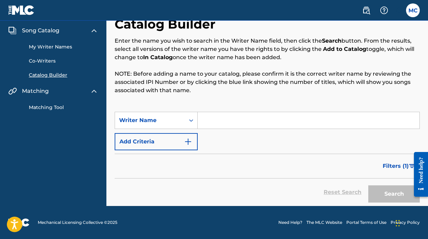
click at [54, 45] on link "My Writer Names" at bounding box center [63, 46] width 69 height 7
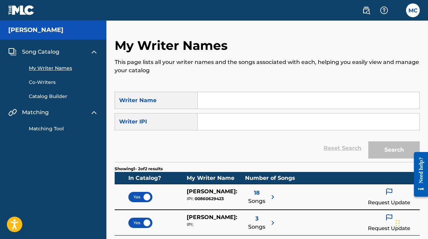
click at [235, 95] on input "Search Form" at bounding box center [309, 100] width 222 height 16
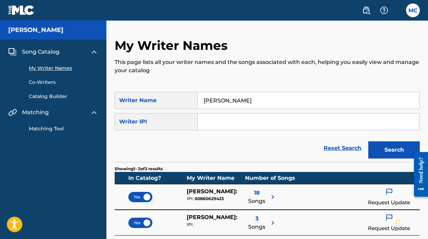
type input "[PERSON_NAME]"
click at [368, 141] on button "Search" at bounding box center [394, 149] width 52 height 17
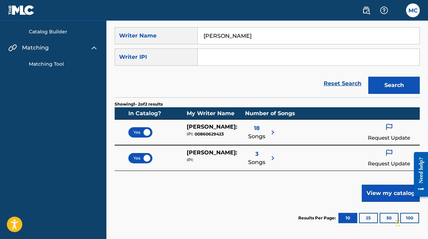
scroll to position [23, 0]
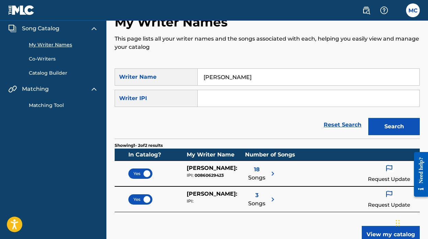
drag, startPoint x: 257, startPoint y: 79, endPoint x: 173, endPoint y: 71, distance: 84.2
click at [173, 71] on div "SearchWithCriteria208122ce-619b-43b9-91e0-3a535679611a Writer Name marco mavy" at bounding box center [267, 76] width 305 height 17
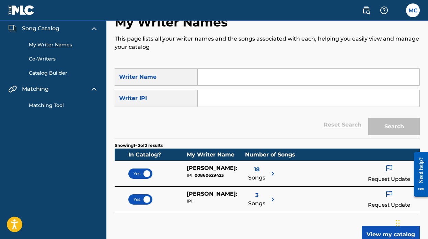
click at [59, 104] on link "Matching Tool" at bounding box center [63, 105] width 69 height 7
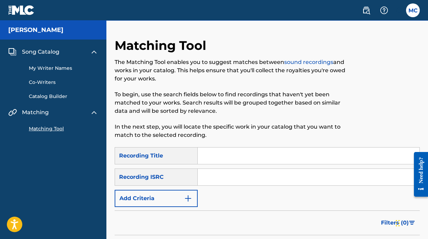
click at [91, 53] on img at bounding box center [94, 52] width 8 height 8
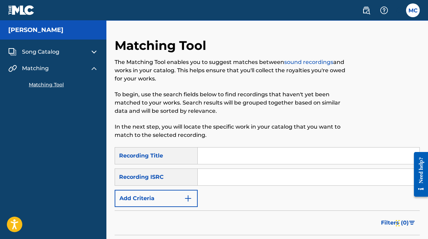
click at [91, 53] on img at bounding box center [94, 52] width 8 height 8
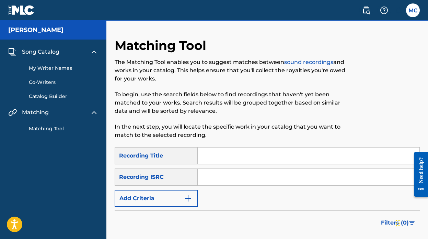
click at [58, 69] on link "My Writer Names" at bounding box center [63, 68] width 69 height 7
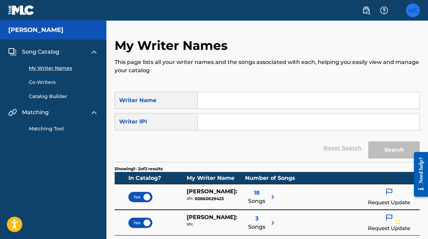
click at [418, 7] on label at bounding box center [413, 10] width 14 height 14
click at [413, 10] on input "MC MARCO CUADRA marcomavymusic@gmail.com Notification Preferences Profile Log o…" at bounding box center [413, 10] width 0 height 0
click at [366, 13] on img at bounding box center [366, 10] width 8 height 8
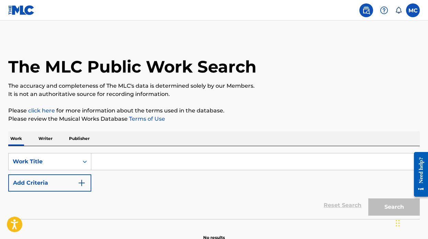
click at [47, 142] on p "Writer" at bounding box center [45, 138] width 18 height 14
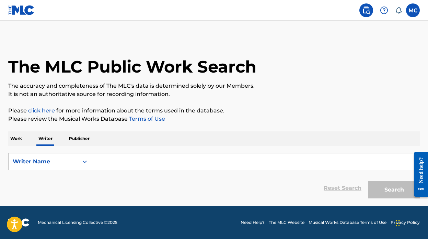
click at [143, 163] on input "Search Form" at bounding box center [255, 161] width 328 height 16
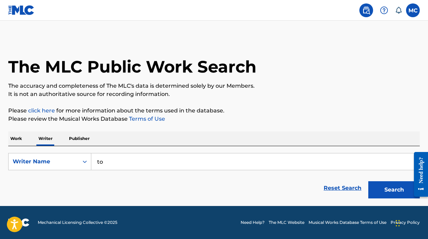
type input "t"
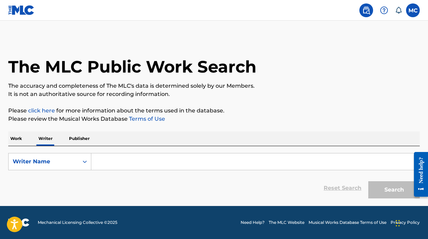
click at [18, 140] on p "Work" at bounding box center [16, 138] width 16 height 14
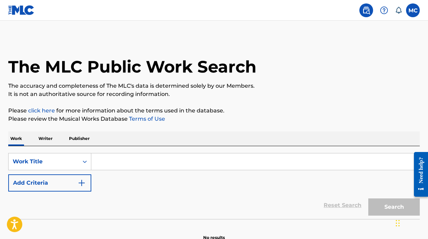
click at [156, 160] on input "Search Form" at bounding box center [255, 161] width 328 height 16
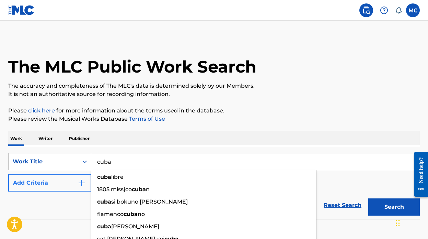
type input "cuba"
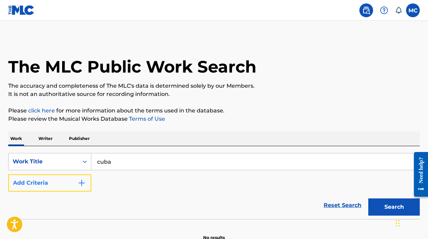
click at [67, 182] on button "Add Criteria" at bounding box center [49, 182] width 83 height 17
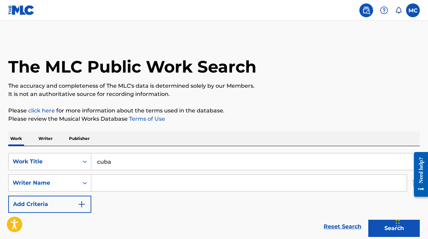
click at [142, 183] on input "Search Form" at bounding box center [249, 182] width 316 height 16
type input "tory lanez"
click at [368, 219] on button "Search" at bounding box center [394, 227] width 52 height 17
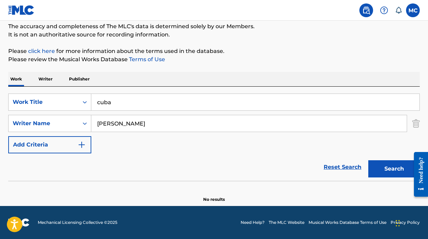
scroll to position [59, 0]
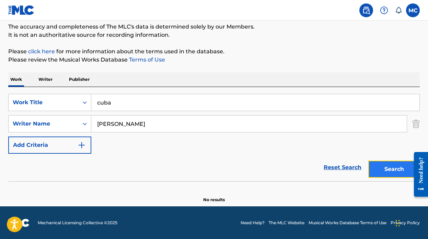
click at [383, 171] on button "Search" at bounding box center [394, 168] width 52 height 17
drag, startPoint x: 163, startPoint y: 132, endPoint x: 91, endPoint y: 130, distance: 72.5
click at [91, 130] on div "SearchWithCriteria87569141-4729-46a5-ae15-a27346bdb1c4 Writer Name tory lanez t…" at bounding box center [214, 123] width 412 height 17
drag, startPoint x: 136, startPoint y: 124, endPoint x: 53, endPoint y: 120, distance: 83.6
click at [57, 120] on div "SearchWithCriteria87569141-4729-46a5-ae15-a27346bdb1c4 Writer Name tory lanez t…" at bounding box center [214, 123] width 412 height 17
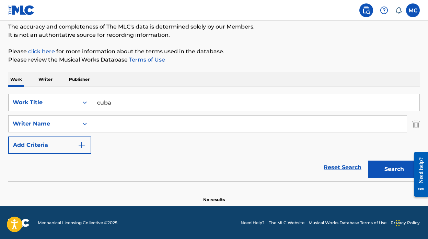
drag, startPoint x: 124, startPoint y: 102, endPoint x: 60, endPoint y: 97, distance: 64.8
click at [65, 97] on div "SearchWithCriteria0b6e67bd-776d-416d-82a9-0bf3110febe7 Work Title cuba" at bounding box center [214, 102] width 412 height 17
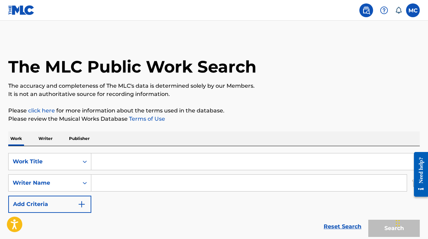
click at [49, 139] on p "Writer" at bounding box center [45, 138] width 18 height 14
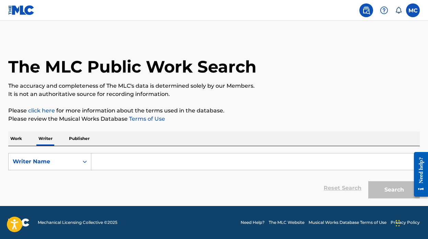
click at [77, 139] on p "Publisher" at bounding box center [79, 138] width 25 height 14
click at [53, 140] on p "Writer" at bounding box center [45, 138] width 18 height 14
click at [82, 140] on p "Publisher" at bounding box center [79, 138] width 25 height 14
